Goal: Task Accomplishment & Management: Manage account settings

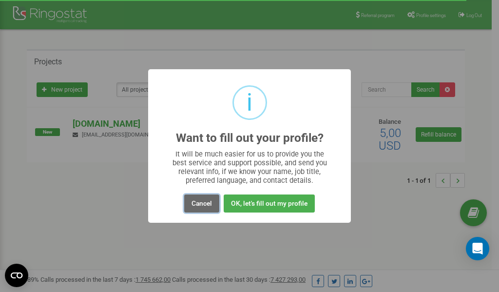
click at [206, 203] on button "Cancel" at bounding box center [201, 204] width 35 height 18
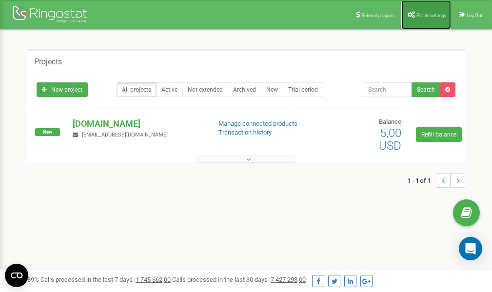
click at [430, 13] on span "Profile settings" at bounding box center [432, 15] width 30 height 5
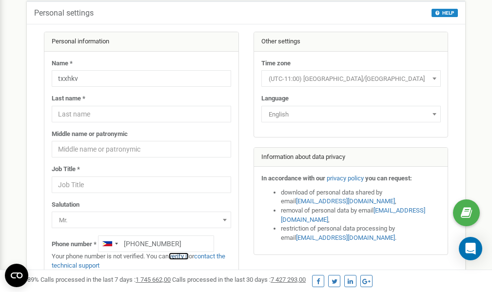
click at [182, 257] on link "verify it" at bounding box center [179, 256] width 20 height 7
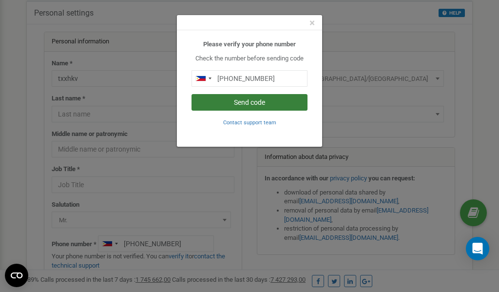
click at [256, 100] on button "Send code" at bounding box center [250, 102] width 116 height 17
